Goal: Check status: Check status

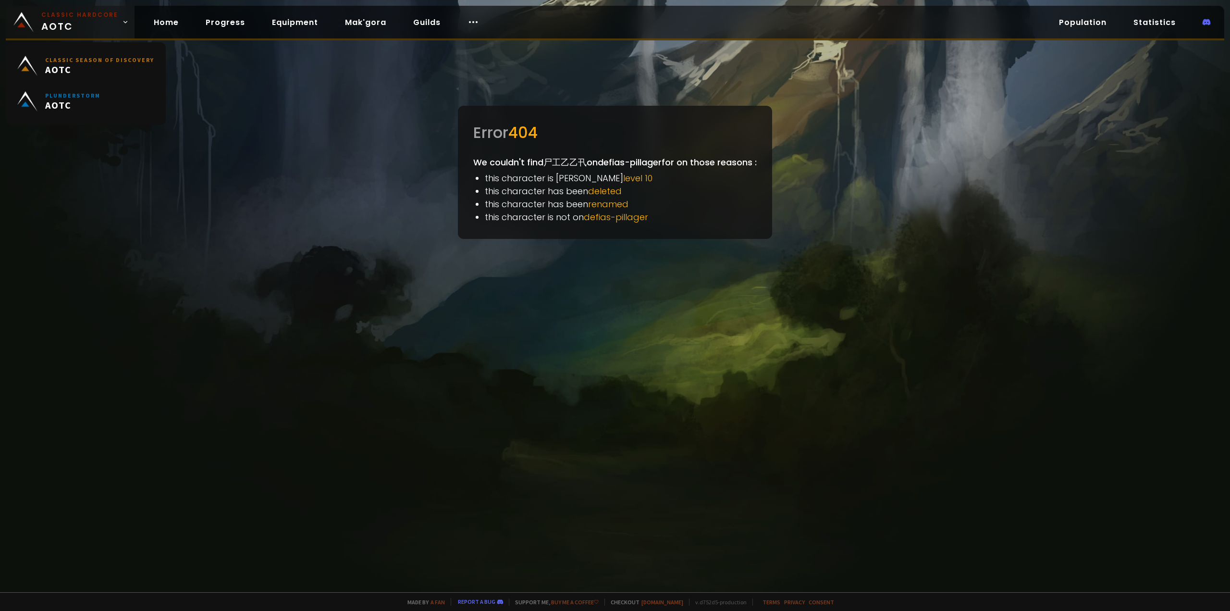
click at [71, 22] on span "Classic Hardcore AOTC" at bounding box center [79, 22] width 77 height 23
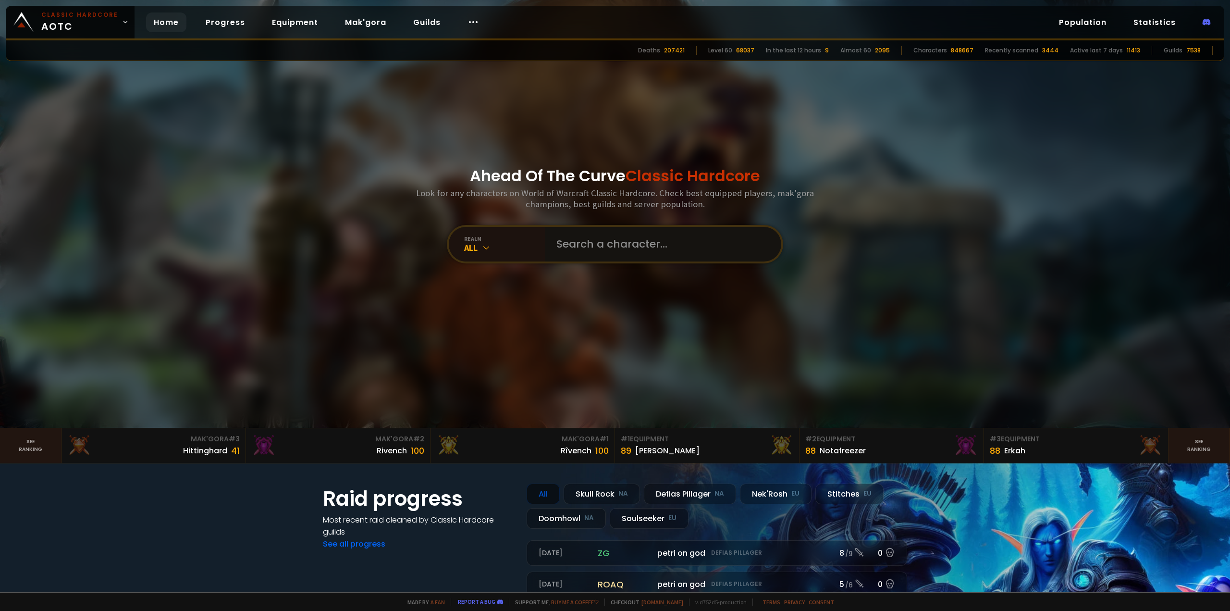
click at [584, 247] on input "text" at bounding box center [660, 244] width 219 height 35
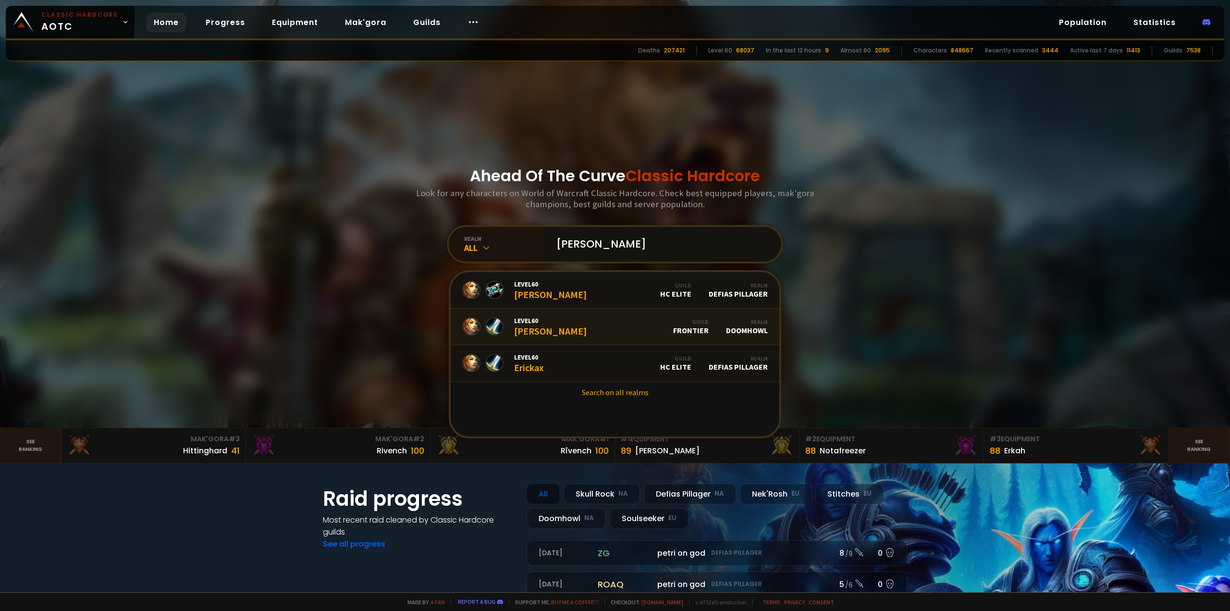
type input "[PERSON_NAME]"
click at [592, 318] on link "Level 60 [PERSON_NAME] Guild Frontier Realm Doomhowl" at bounding box center [615, 326] width 329 height 37
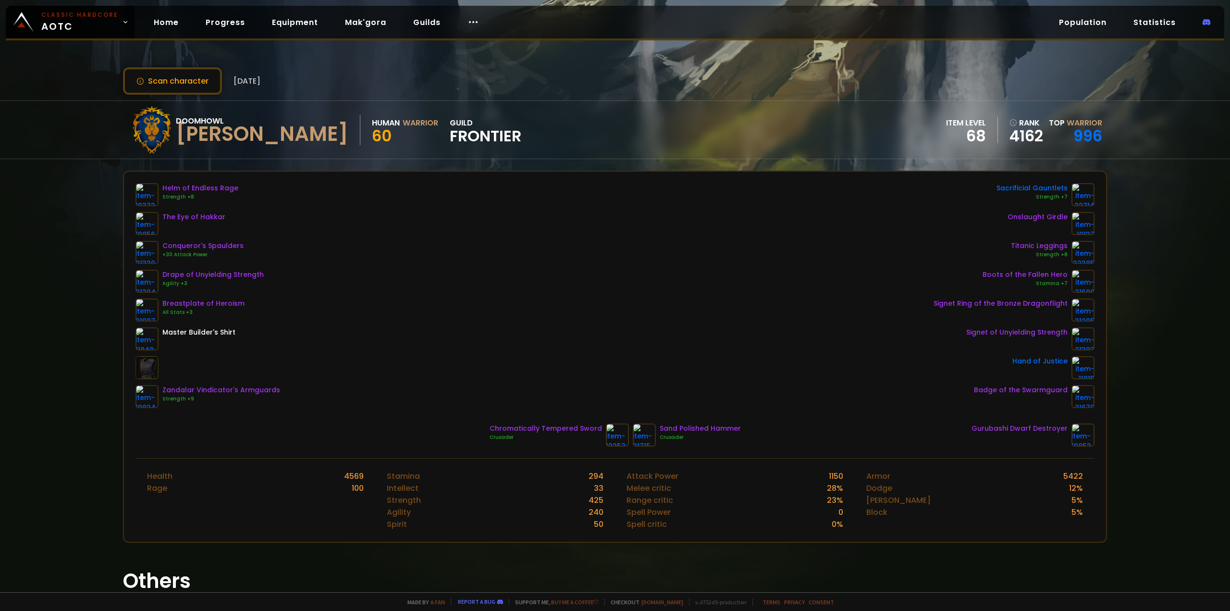
click at [63, 242] on div "Scan character [DATE] Doomhowl [PERSON_NAME] Human Warrior 60 guild Frontier it…" at bounding box center [615, 296] width 1230 height 592
